Goal: Transaction & Acquisition: Download file/media

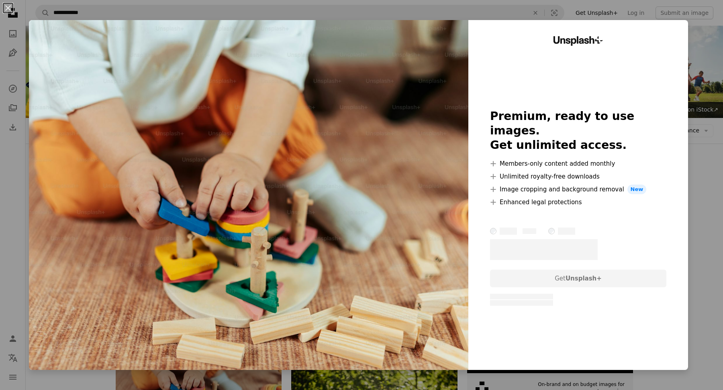
scroll to position [129, 0]
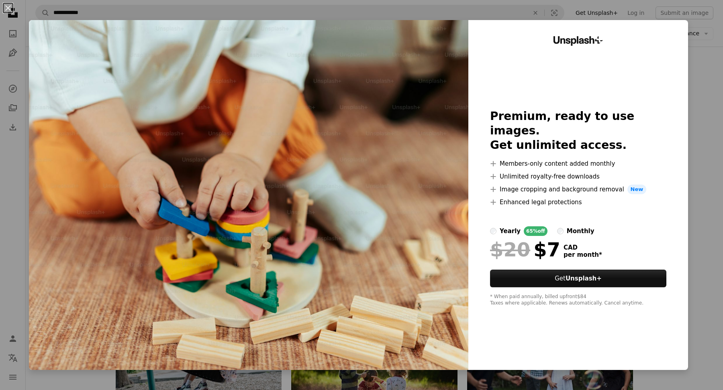
click at [704, 187] on div "An X shape Unsplash+ Premium, ready to use images. Get unlimited access. A plus…" at bounding box center [361, 195] width 723 height 390
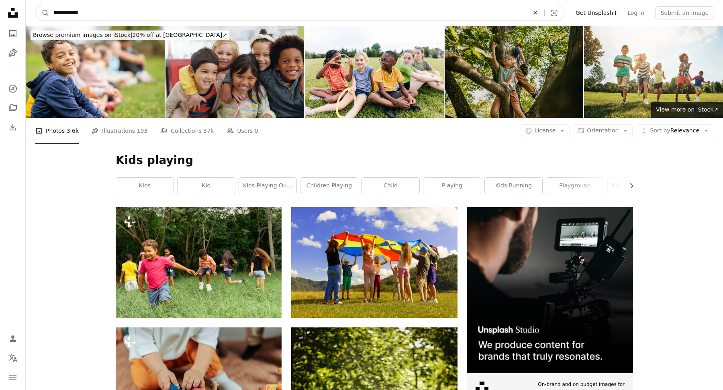
click at [537, 12] on icon "Find visuals sitewide" at bounding box center [535, 13] width 4 height 4
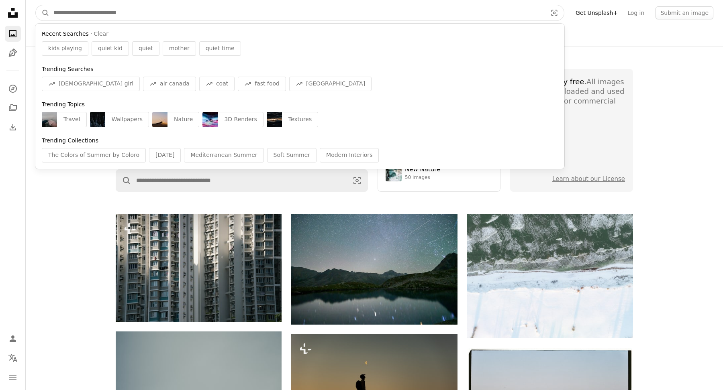
click at [80, 19] on input "Find visuals sitewide" at bounding box center [296, 12] width 495 height 15
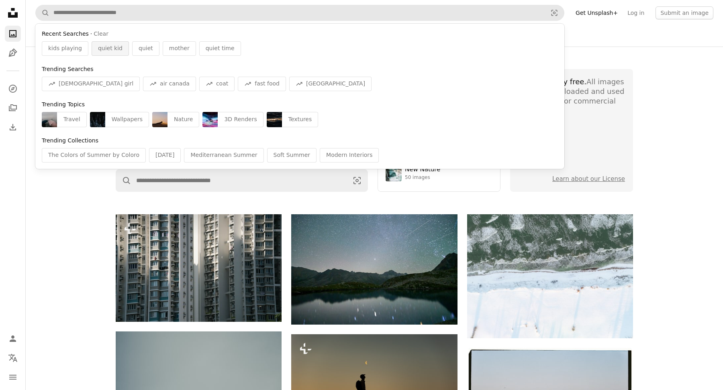
click at [98, 49] on span "quiet kid" at bounding box center [110, 49] width 24 height 8
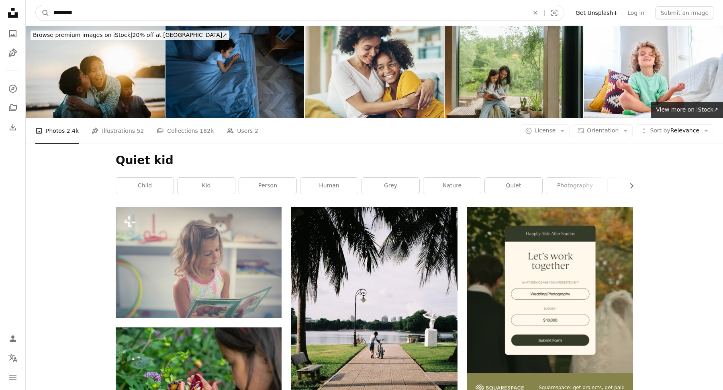
click at [101, 10] on input "*********" at bounding box center [287, 12] width 477 height 15
drag, startPoint x: 96, startPoint y: 18, endPoint x: 23, endPoint y: 16, distance: 72.7
drag, startPoint x: 84, startPoint y: 16, endPoint x: 33, endPoint y: 14, distance: 50.2
click at [33, 14] on nav "A magnifying glass ********* An X shape Visual search Filters Get Unsplash+ Log…" at bounding box center [374, 13] width 697 height 26
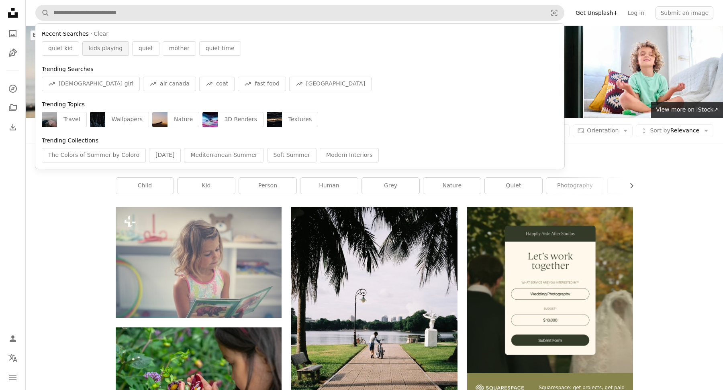
click at [96, 54] on div "kids playing" at bounding box center [105, 48] width 47 height 14
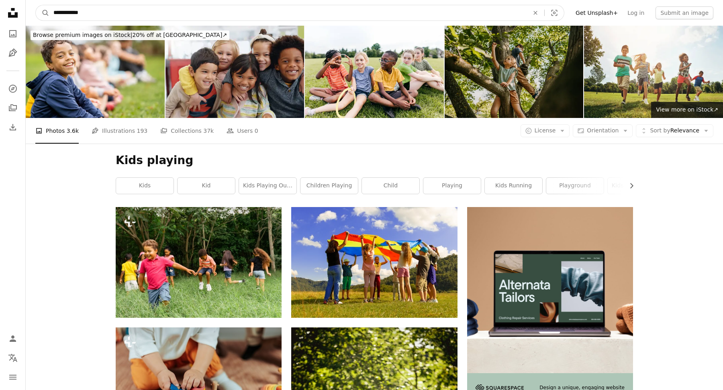
click at [65, 13] on input "**********" at bounding box center [287, 12] width 477 height 15
type input "**********"
click button "A magnifying glass" at bounding box center [43, 12] width 14 height 15
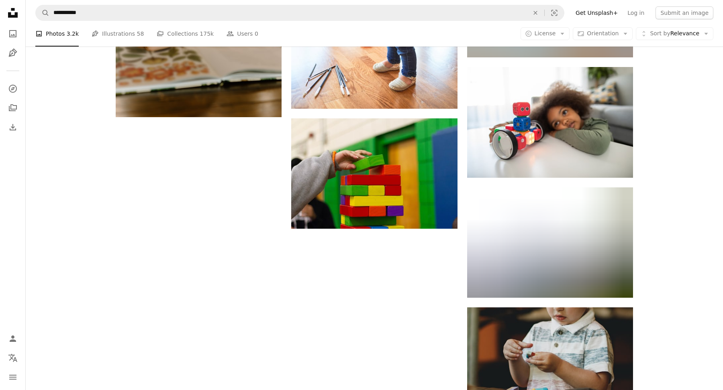
scroll to position [1023, 0]
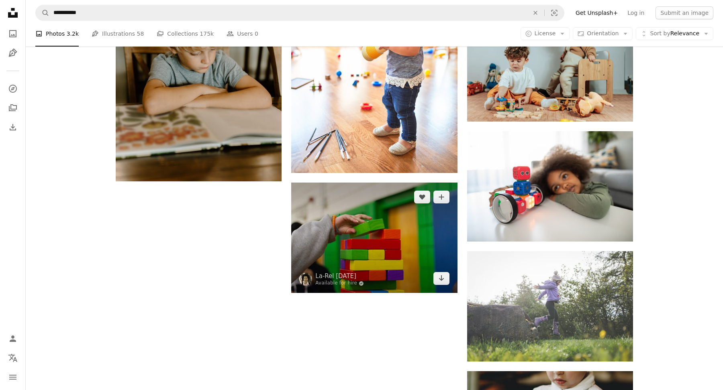
click at [403, 249] on img at bounding box center [374, 238] width 166 height 110
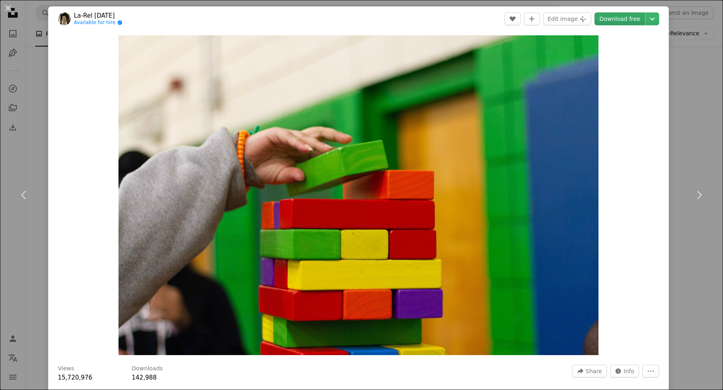
click at [622, 18] on link "Download free" at bounding box center [619, 18] width 51 height 13
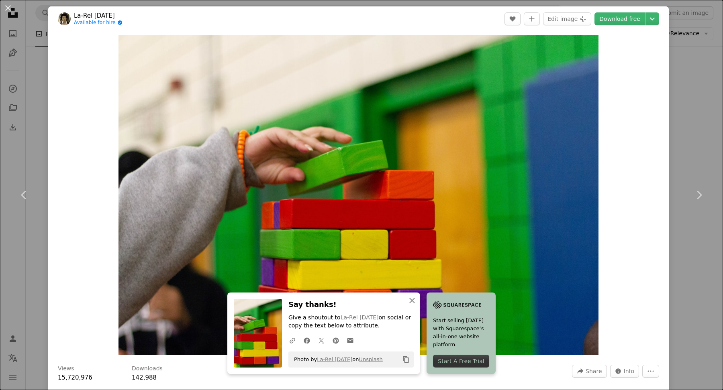
click at [707, 147] on div "An X shape Chevron left Chevron right An X shape Close Say thanks! Give a shout…" at bounding box center [361, 195] width 723 height 390
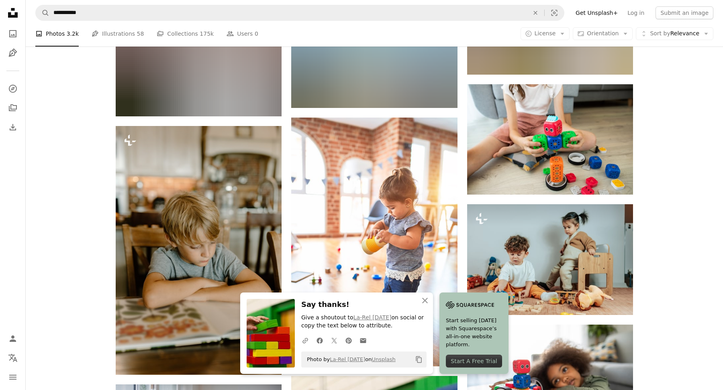
scroll to position [717, 0]
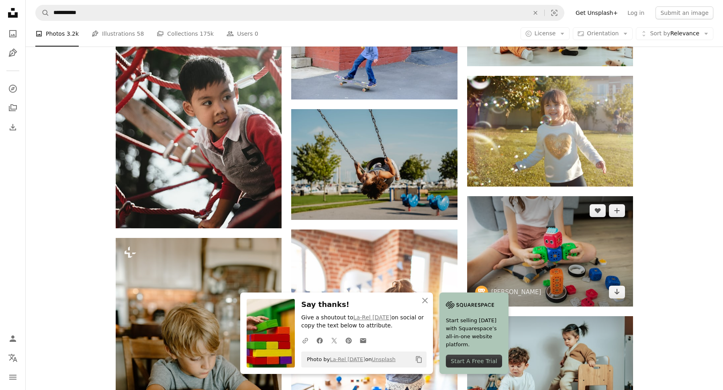
click at [591, 229] on img at bounding box center [550, 251] width 166 height 110
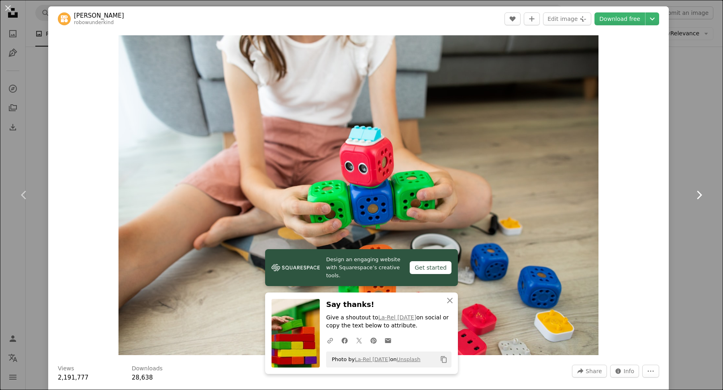
click at [700, 161] on link "Chevron right" at bounding box center [698, 195] width 48 height 77
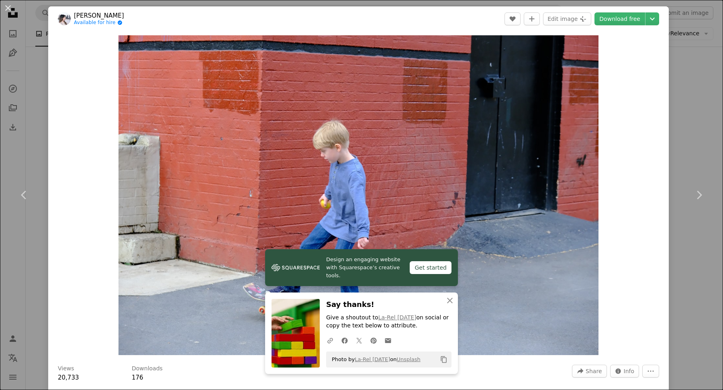
click at [36, 118] on div "An X shape Chevron left Chevron right Design an engaging website with Squarespa…" at bounding box center [361, 195] width 723 height 390
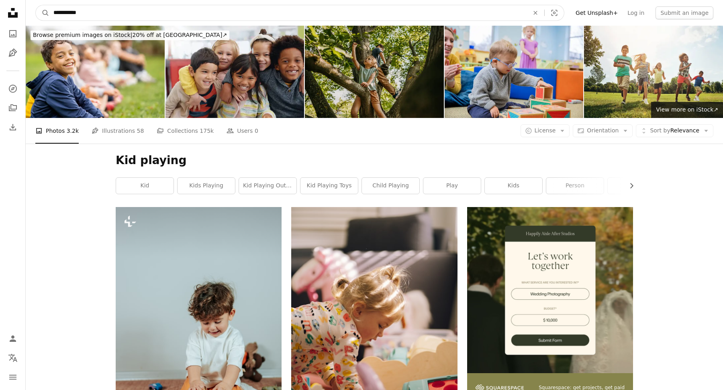
click at [61, 12] on input "**********" at bounding box center [287, 12] width 477 height 15
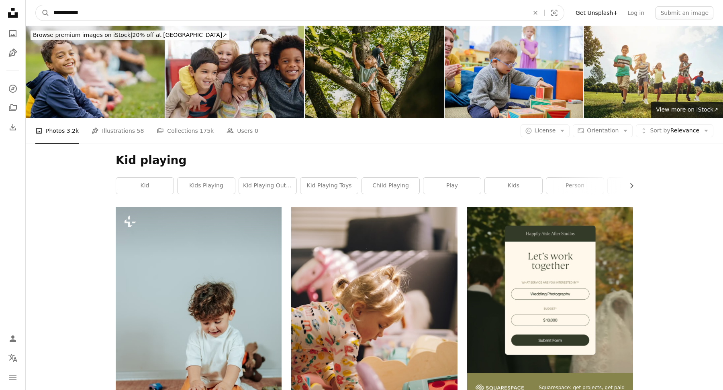
type input "**********"
click at [36, 5] on button "A magnifying glass" at bounding box center [43, 12] width 14 height 15
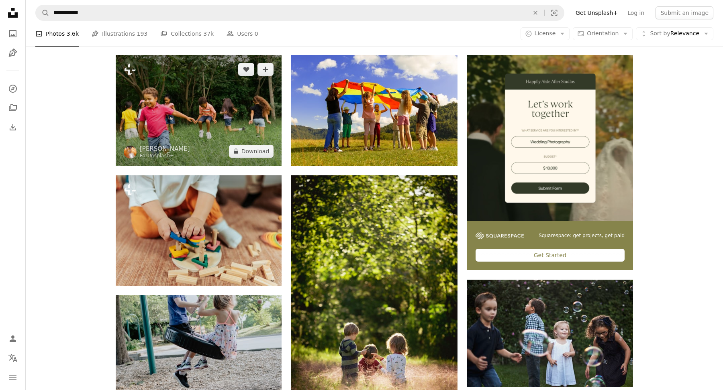
scroll to position [275, 0]
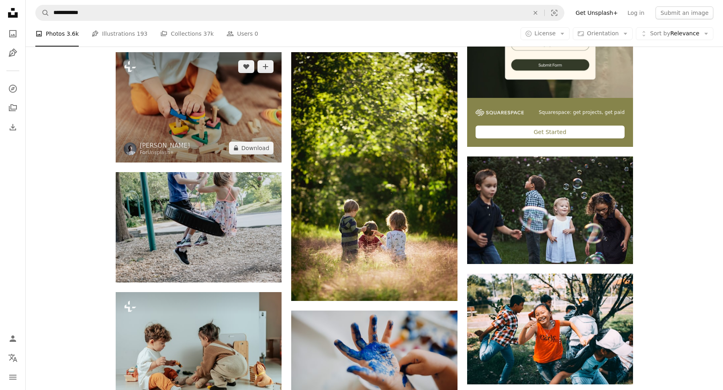
click at [200, 134] on img at bounding box center [199, 107] width 166 height 110
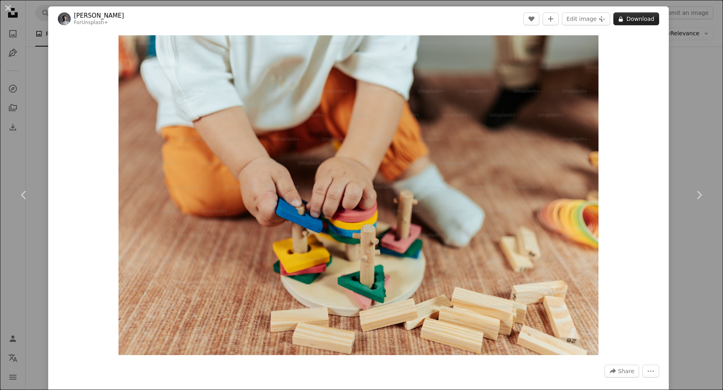
click at [654, 22] on button "A lock Download" at bounding box center [636, 18] width 46 height 13
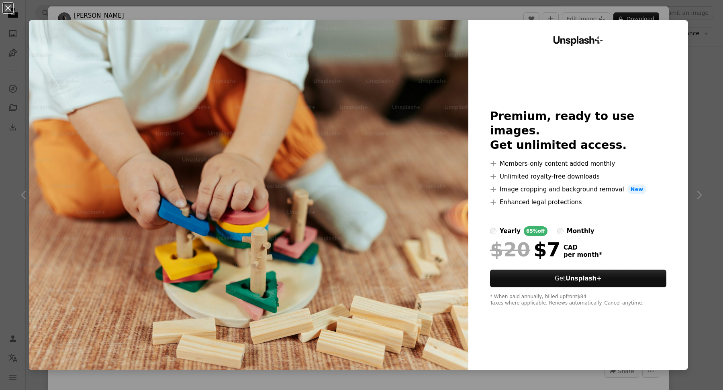
click at [714, 136] on div "An X shape Unsplash+ Premium, ready to use images. Get unlimited access. A plus…" at bounding box center [361, 195] width 723 height 390
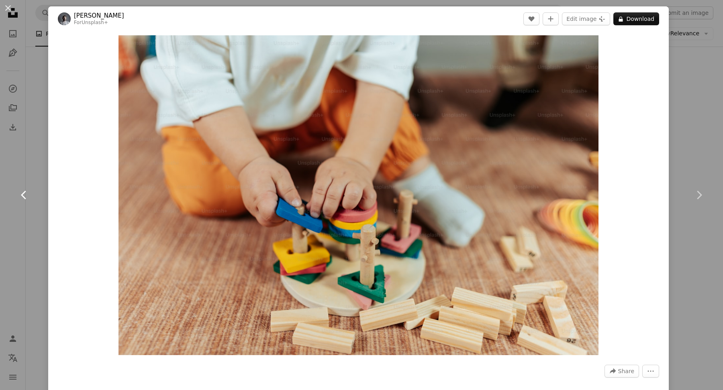
click at [18, 216] on link "Chevron left" at bounding box center [24, 195] width 48 height 77
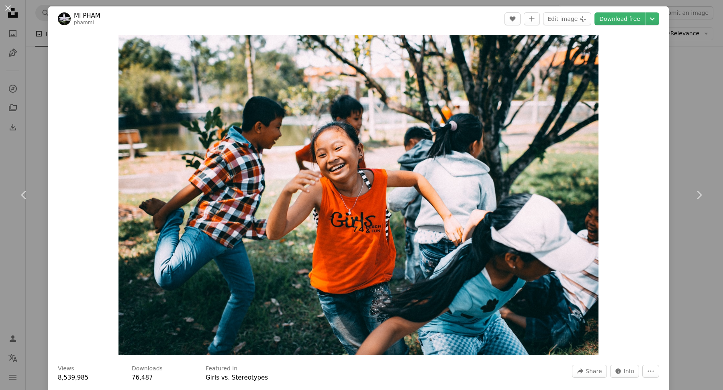
click at [691, 88] on div "An X shape Chevron left Chevron right MI [PERSON_NAME] phammi A heart A plus si…" at bounding box center [361, 195] width 723 height 390
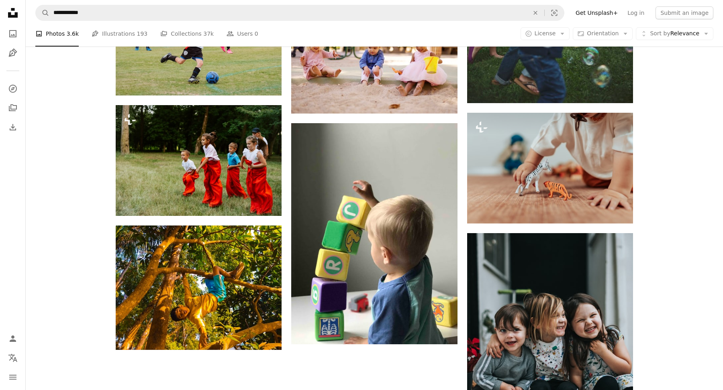
scroll to position [825, 0]
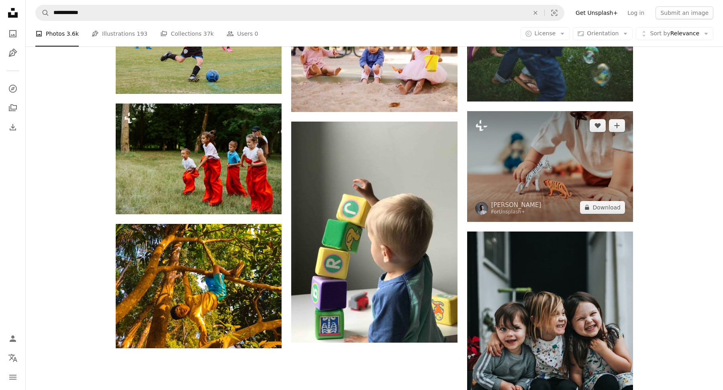
click at [573, 155] on img at bounding box center [550, 166] width 166 height 110
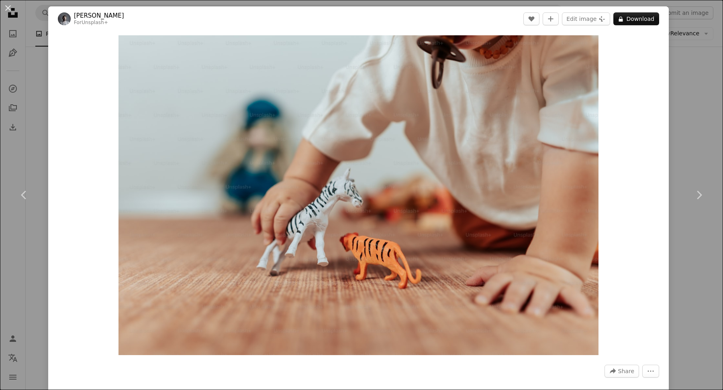
click at [708, 118] on div "An X shape Chevron left Chevron right Yunus Tuğ For Unsplash+ A heart A plus si…" at bounding box center [361, 195] width 723 height 390
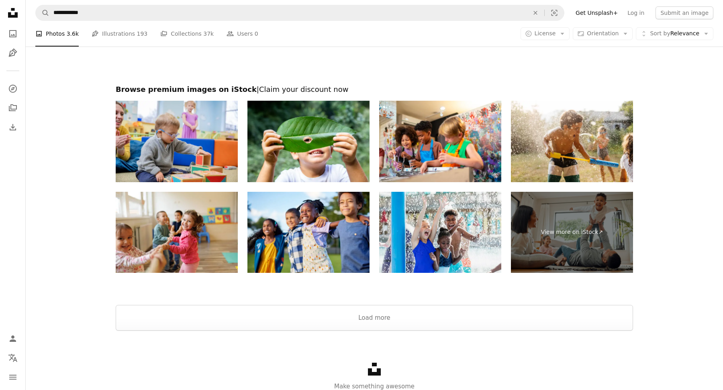
scroll to position [1354, 0]
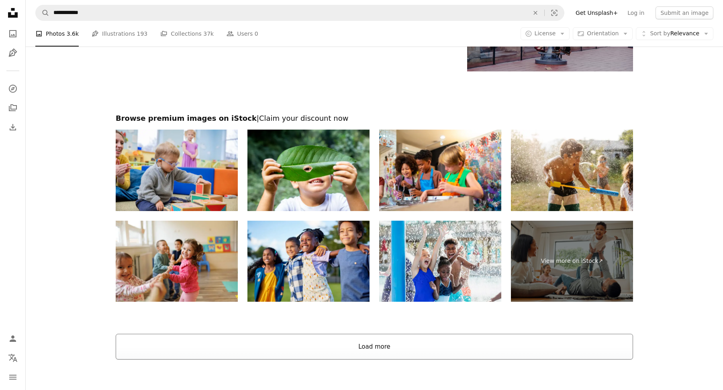
click at [365, 355] on button "Load more" at bounding box center [374, 347] width 517 height 26
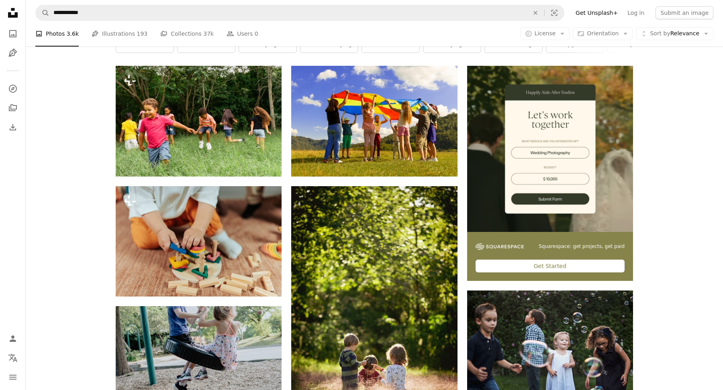
scroll to position [0, 0]
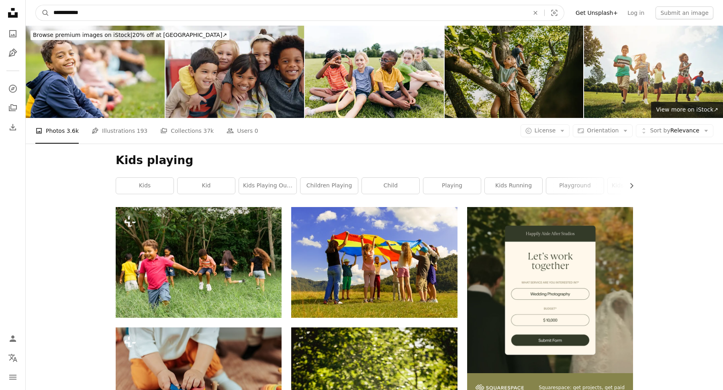
click at [62, 15] on input "**********" at bounding box center [287, 12] width 477 height 15
click at [92, 15] on input "**********" at bounding box center [287, 12] width 477 height 15
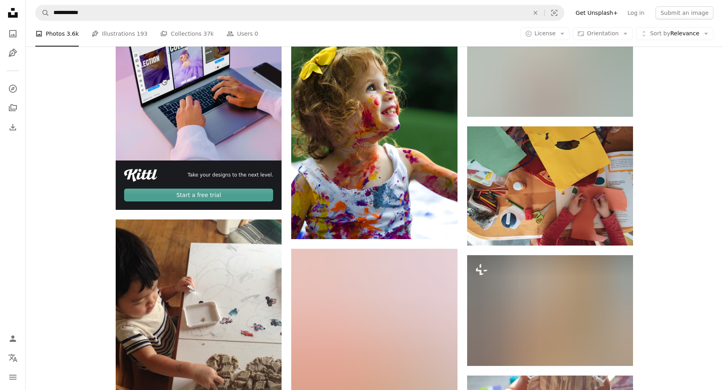
scroll to position [1601, 0]
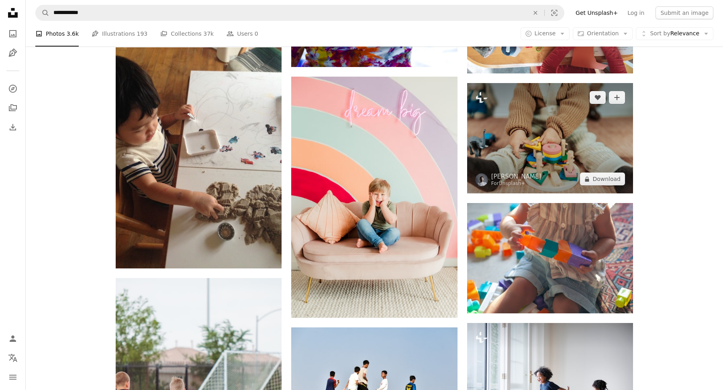
click at [580, 116] on img at bounding box center [550, 138] width 166 height 110
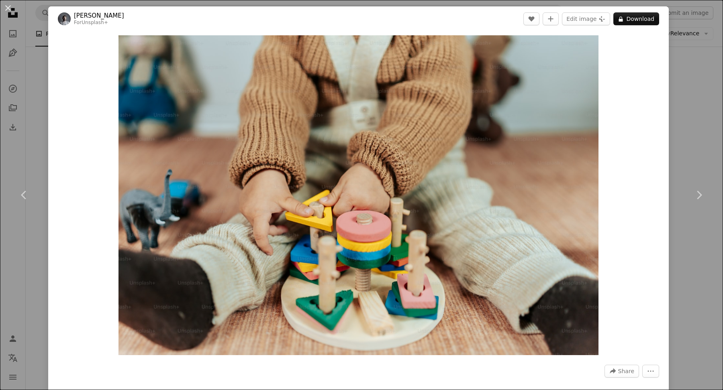
click at [719, 124] on div "An X shape Chevron left Chevron right Yunus Tuğ For Unsplash+ A heart A plus si…" at bounding box center [361, 195] width 723 height 390
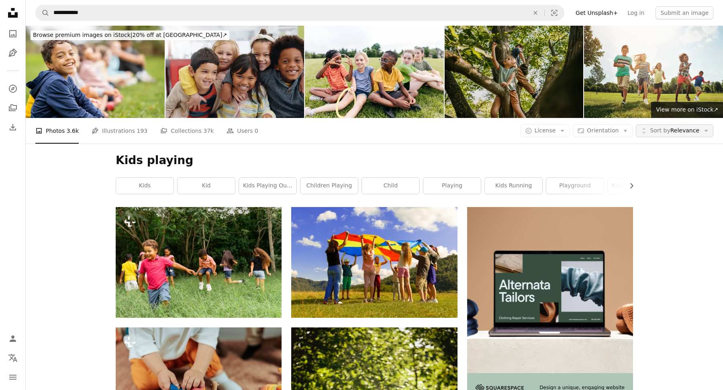
click at [685, 132] on span "Sort by Relevance" at bounding box center [674, 131] width 49 height 8
click at [614, 134] on span "Orientation" at bounding box center [603, 131] width 32 height 8
click at [539, 130] on span "License" at bounding box center [544, 130] width 21 height 6
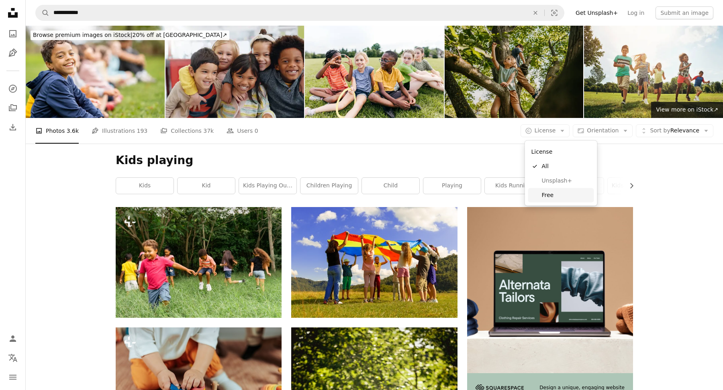
click at [545, 194] on span "Free" at bounding box center [566, 195] width 49 height 8
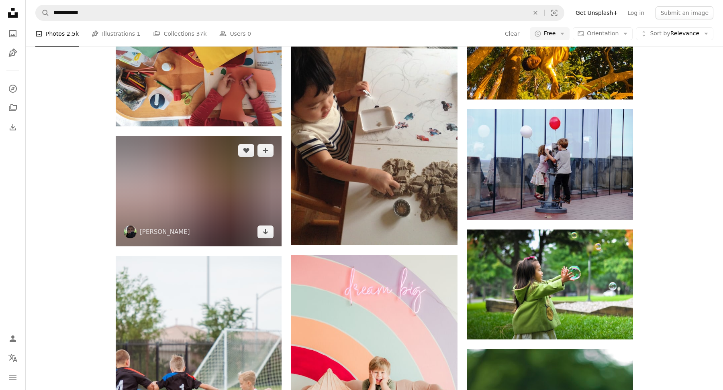
scroll to position [1059, 0]
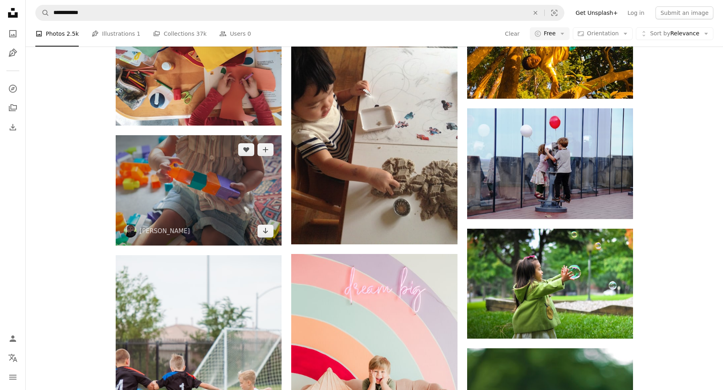
click at [207, 201] on img at bounding box center [199, 190] width 166 height 110
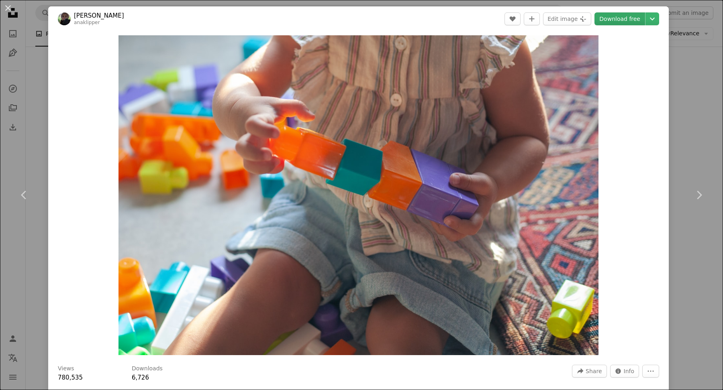
click at [632, 19] on link "Download free" at bounding box center [619, 18] width 51 height 13
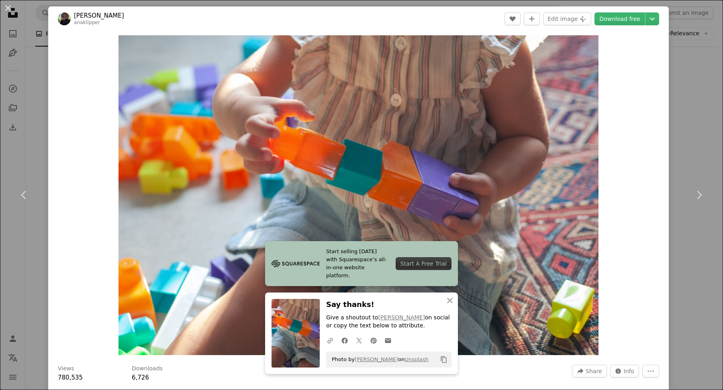
click at [698, 151] on div "An X shape Chevron left Chevron right Start selling [DATE] with Squarespace’s a…" at bounding box center [361, 195] width 723 height 390
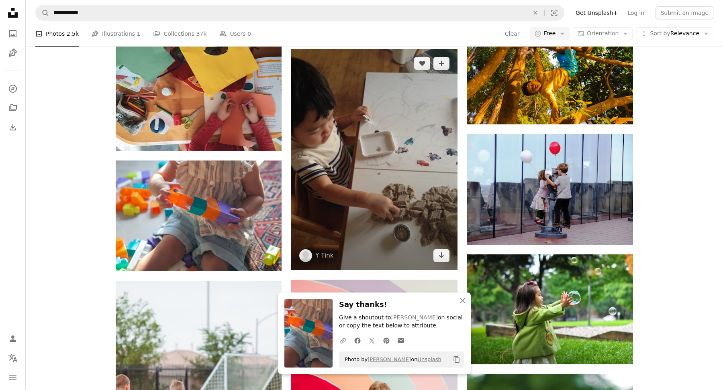
scroll to position [1039, 0]
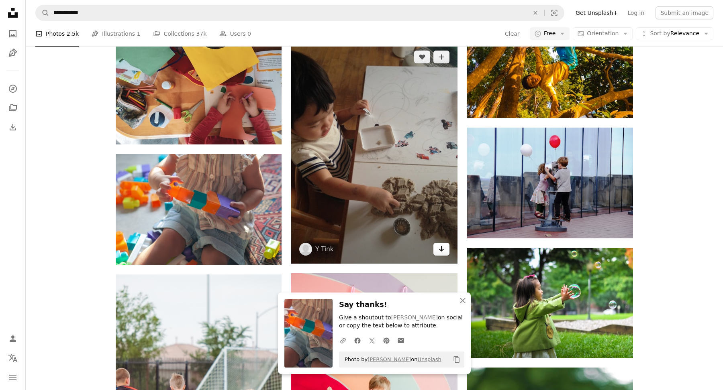
click at [438, 246] on icon "Arrow pointing down" at bounding box center [441, 249] width 6 height 10
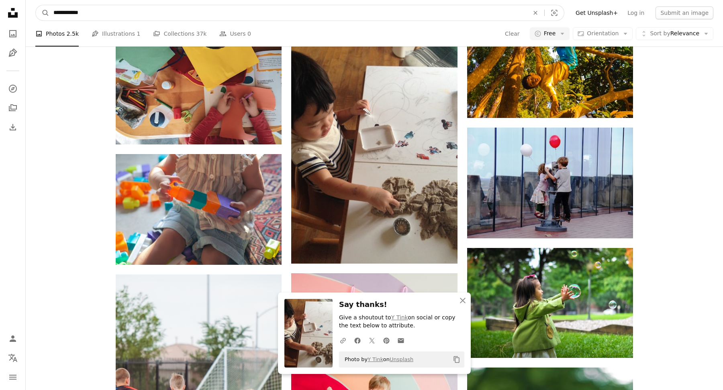
drag, startPoint x: 94, startPoint y: 14, endPoint x: 24, endPoint y: 14, distance: 69.9
click at [24, 14] on div "**********" at bounding box center [361, 218] width 723 height 2514
type input "**********"
click button "A magnifying glass" at bounding box center [43, 12] width 14 height 15
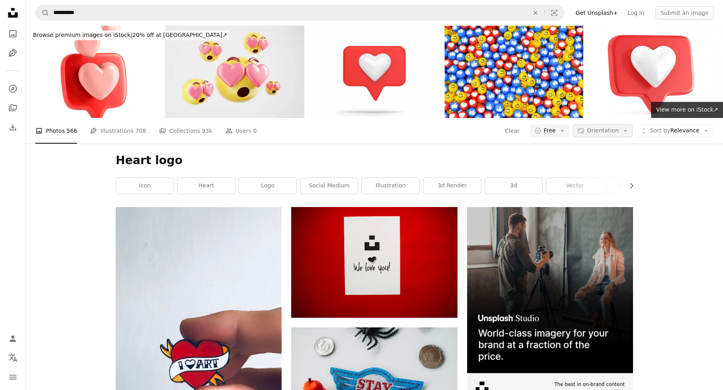
click at [593, 136] on button "Aspect ratio Orientation Arrow down" at bounding box center [602, 130] width 60 height 13
click at [451, 164] on h1 "Heart logo" at bounding box center [374, 160] width 517 height 14
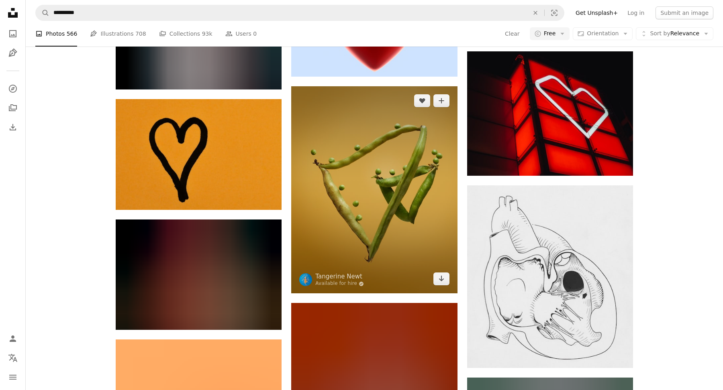
scroll to position [752, 0]
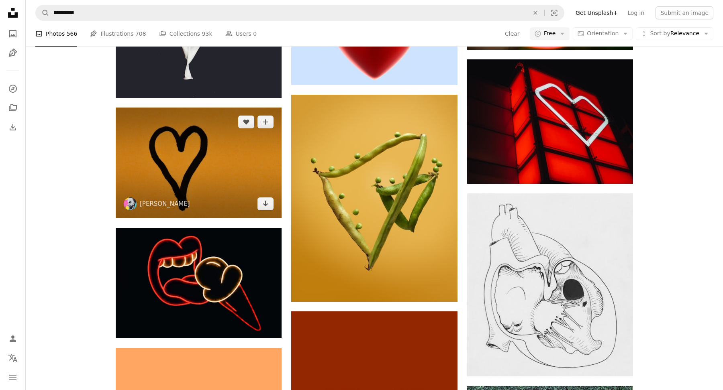
click at [250, 163] on img at bounding box center [199, 163] width 166 height 110
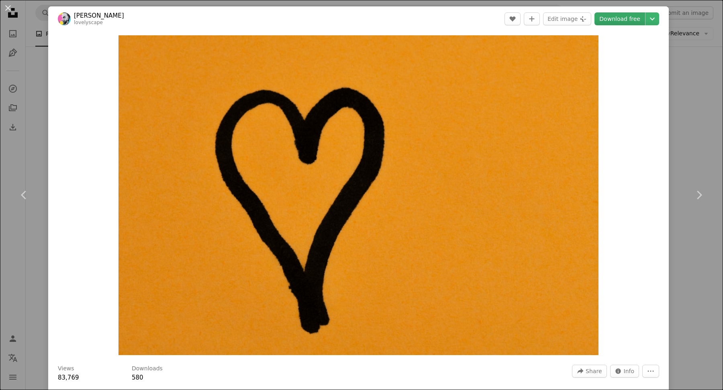
click at [634, 22] on link "Download free" at bounding box center [619, 18] width 51 height 13
